Goal: Information Seeking & Learning: Learn about a topic

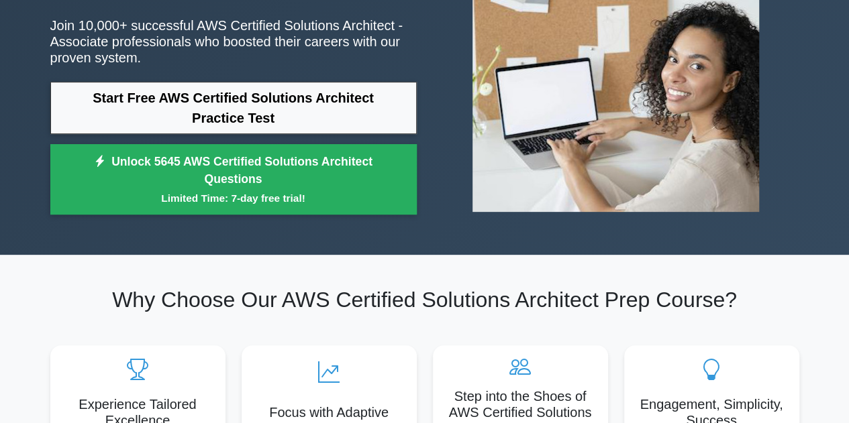
scroll to position [177, 0]
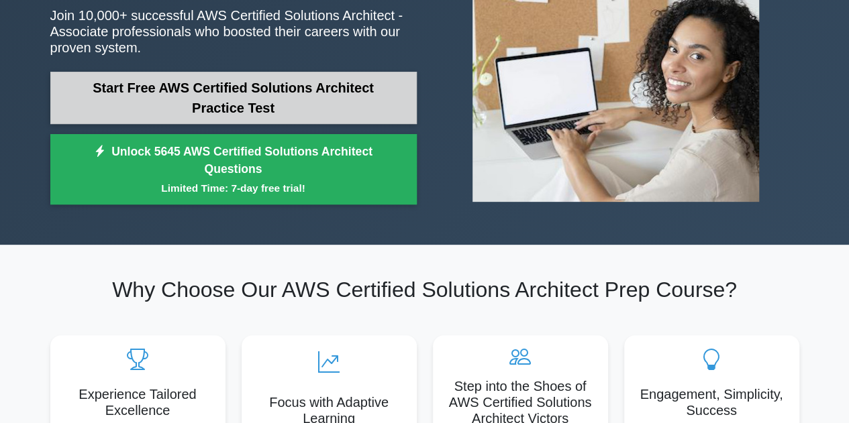
click at [370, 95] on link "Start Free AWS Certified Solutions Architect Practice Test" at bounding box center [233, 98] width 366 height 52
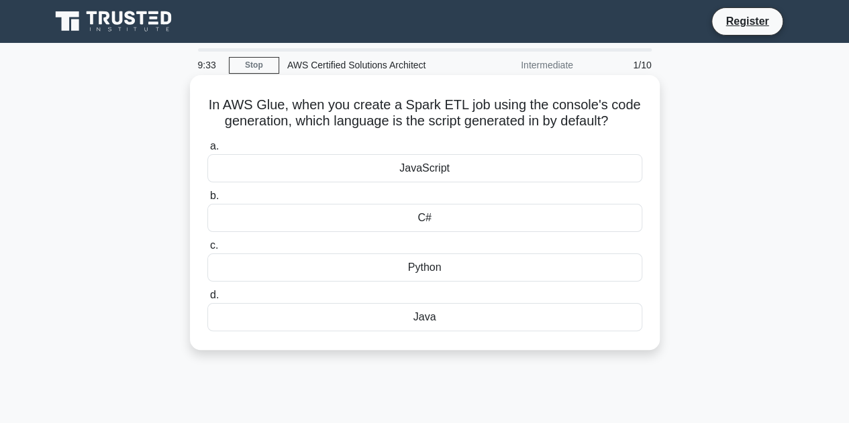
click at [411, 272] on div "Python" at bounding box center [424, 268] width 435 height 28
click at [207, 250] on input "c. Python" at bounding box center [207, 246] width 0 height 9
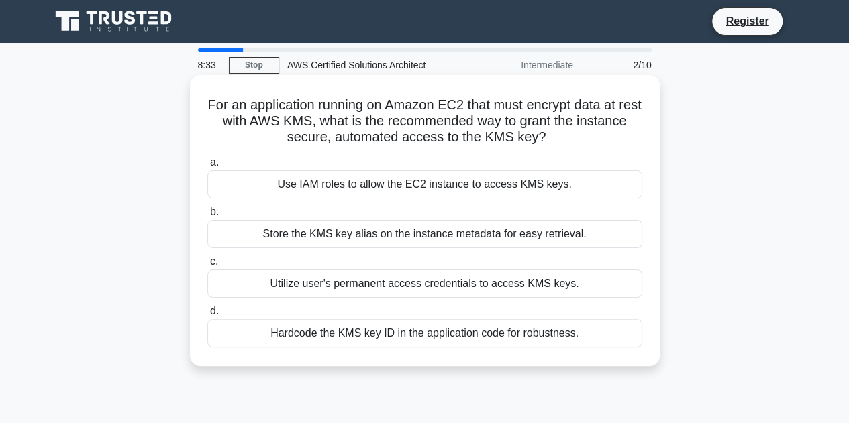
click at [450, 185] on div "Use IAM roles to allow the EC2 instance to access KMS keys." at bounding box center [424, 184] width 435 height 28
click at [207, 167] on input "a. Use IAM roles to allow the EC2 instance to access KMS keys." at bounding box center [207, 162] width 0 height 9
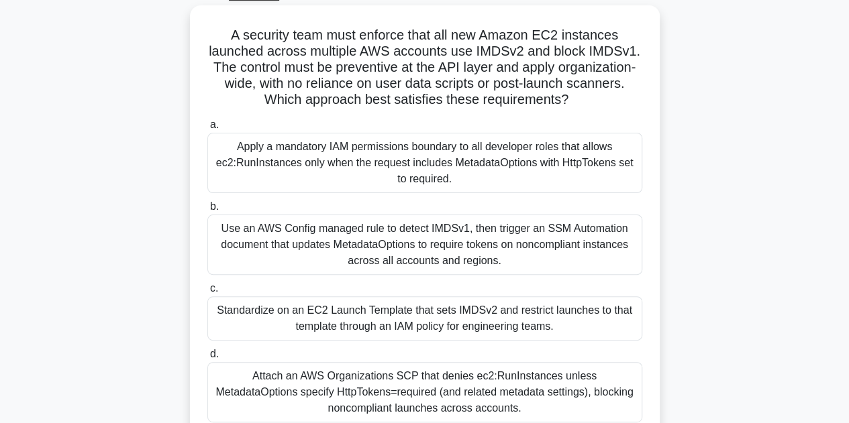
scroll to position [76, 0]
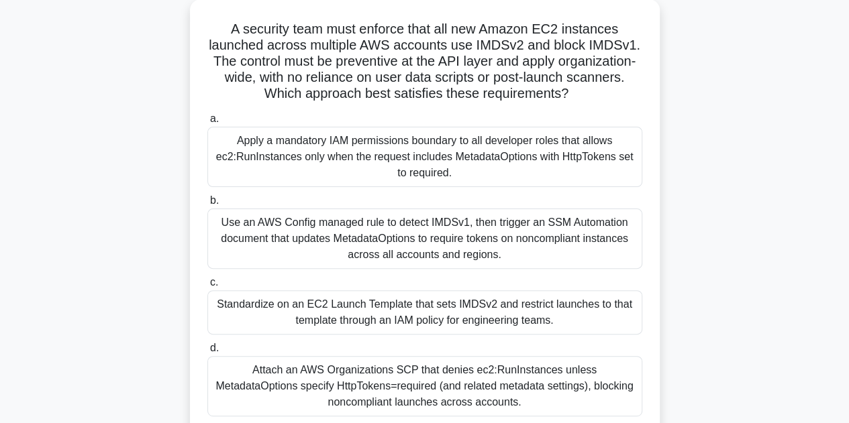
drag, startPoint x: 225, startPoint y: 33, endPoint x: 576, endPoint y: 96, distance: 356.6
click at [576, 96] on h5 "A security team must enforce that all new Amazon EC2 instances launched across …" at bounding box center [425, 62] width 438 height 82
copy h5 "A security team must enforce that all new Amazon EC2 instances launched across …"
click at [476, 382] on div "Attach an AWS Organizations SCP that denies ec2:RunInstances unless MetadataOpt…" at bounding box center [424, 386] width 435 height 60
click at [207, 353] on input "d. Attach an AWS Organizations SCP that denies ec2:RunInstances unless Metadata…" at bounding box center [207, 348] width 0 height 9
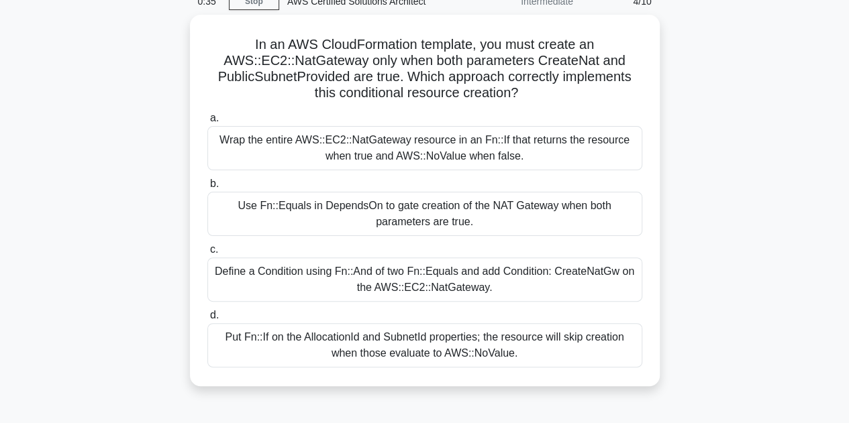
scroll to position [63, 0]
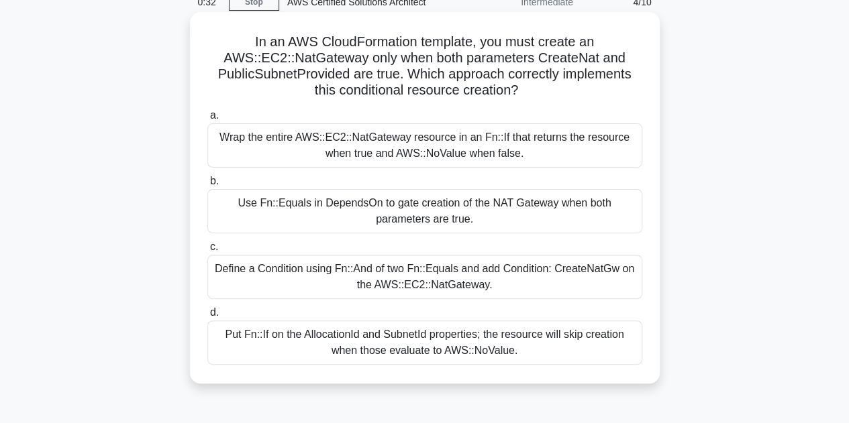
drag, startPoint x: 520, startPoint y: 89, endPoint x: 250, endPoint y: 49, distance: 273.4
click at [250, 44] on h5 "In an AWS CloudFormation template, you must create an AWS::EC2::NatGateway only…" at bounding box center [425, 67] width 438 height 66
drag, startPoint x: 250, startPoint y: 44, endPoint x: 583, endPoint y: 88, distance: 336.4
click at [583, 88] on h5 "In an AWS CloudFormation template, you must create an AWS::EC2::NatGateway only…" at bounding box center [425, 67] width 438 height 66
click at [498, 91] on h5 "In an AWS CloudFormation template, you must create an AWS::EC2::NatGateway only…" at bounding box center [425, 67] width 438 height 66
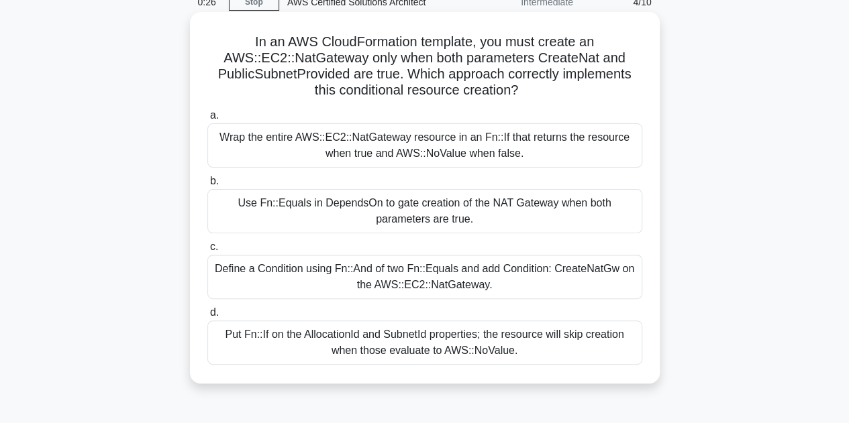
drag, startPoint x: 522, startPoint y: 91, endPoint x: 242, endPoint y: 39, distance: 285.2
click at [242, 39] on h5 "In an AWS CloudFormation template, you must create an AWS::EC2::NatGateway only…" at bounding box center [425, 67] width 438 height 66
copy h5 "In an AWS CloudFormation template, you must create an AWS::EC2::NatGateway only…"
click at [395, 223] on div "Use Fn::Equals in DependsOn to gate creation of the NAT Gateway when both param…" at bounding box center [424, 211] width 435 height 44
click at [207, 186] on input "b. Use Fn::Equals in DependsOn to gate creation of the NAT Gateway when both pa…" at bounding box center [207, 181] width 0 height 9
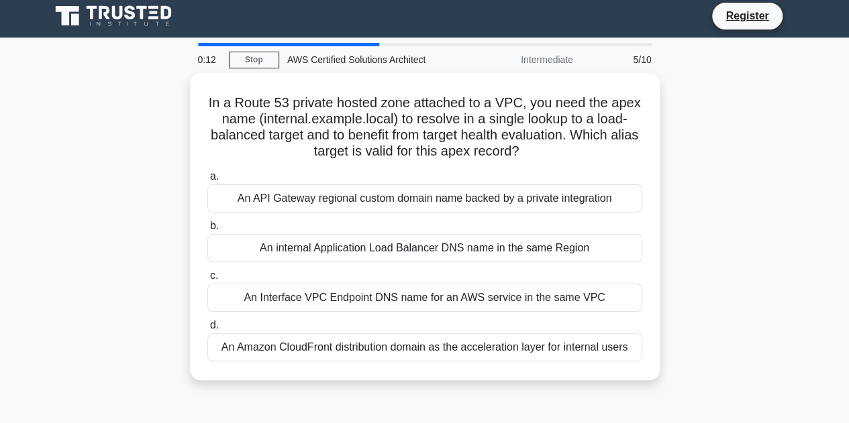
scroll to position [0, 0]
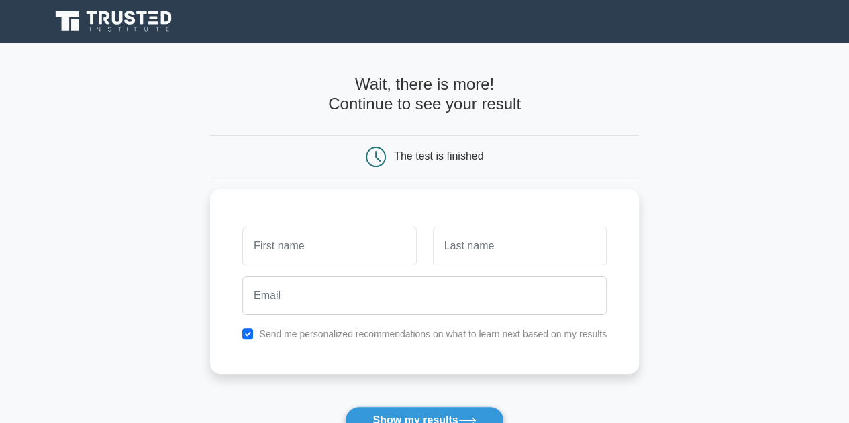
scroll to position [158, 0]
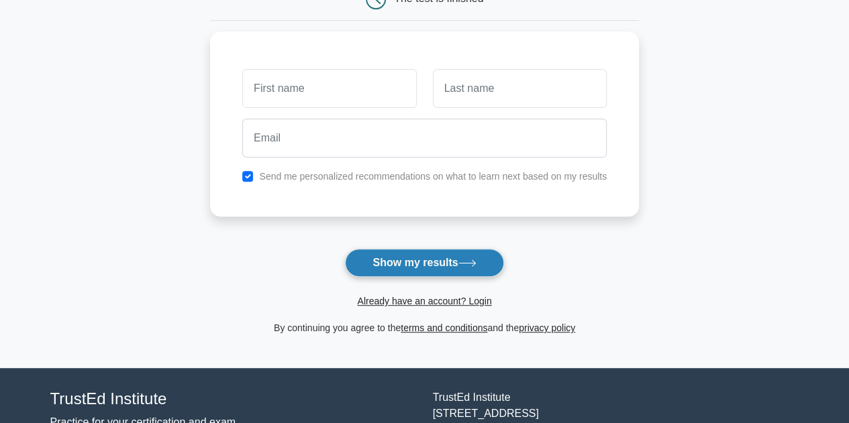
drag, startPoint x: 424, startPoint y: 273, endPoint x: 381, endPoint y: 264, distance: 44.0
click at [381, 264] on button "Show my results" at bounding box center [424, 263] width 158 height 28
